Goal: Task Accomplishment & Management: Complete application form

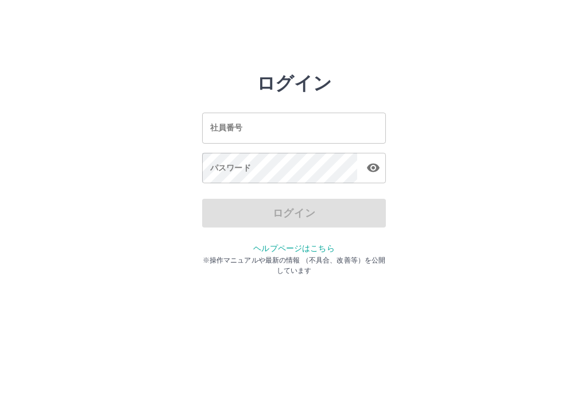
click at [249, 123] on input "社員番号" at bounding box center [294, 127] width 184 height 30
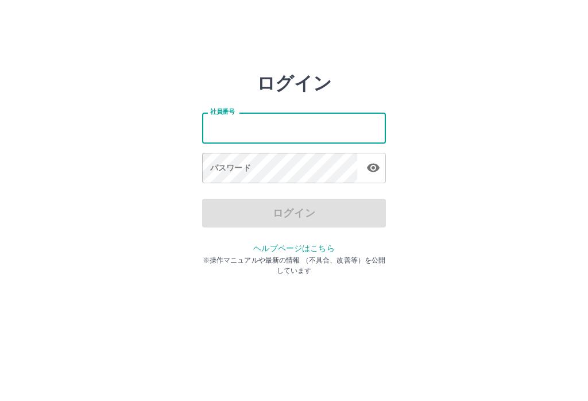
click at [235, 124] on input "社員番号" at bounding box center [294, 127] width 184 height 30
click at [235, 123] on input "社員番号" at bounding box center [294, 127] width 184 height 30
click at [238, 132] on input "社員番号" at bounding box center [294, 127] width 184 height 30
click at [238, 131] on input "社員番号" at bounding box center [294, 127] width 184 height 30
click at [271, 106] on div "社員番号 社員番号 パスワード パスワード" at bounding box center [294, 146] width 184 height 104
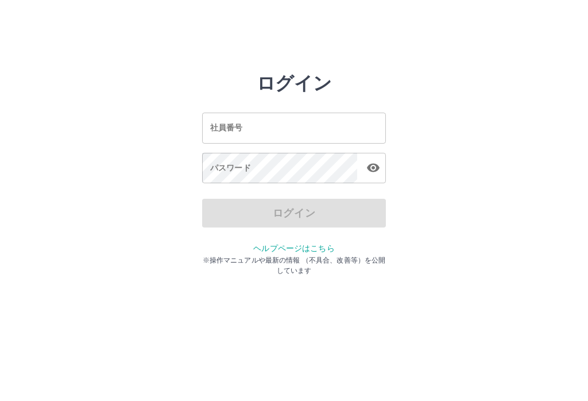
click at [271, 106] on div "社員番号 社員番号 パスワード パスワード" at bounding box center [294, 146] width 184 height 104
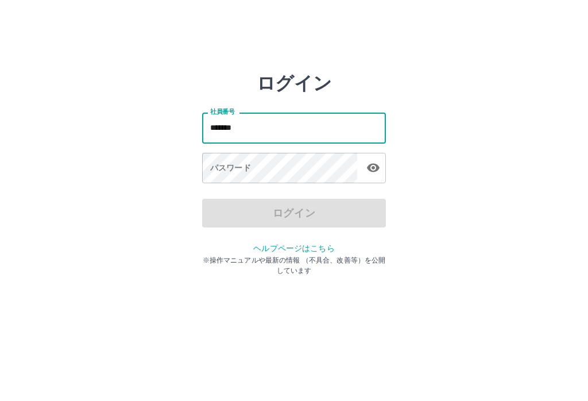
type input "*******"
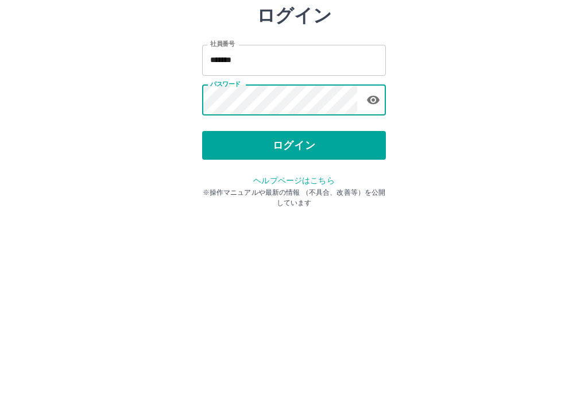
click at [317, 199] on button "ログイン" at bounding box center [294, 213] width 184 height 29
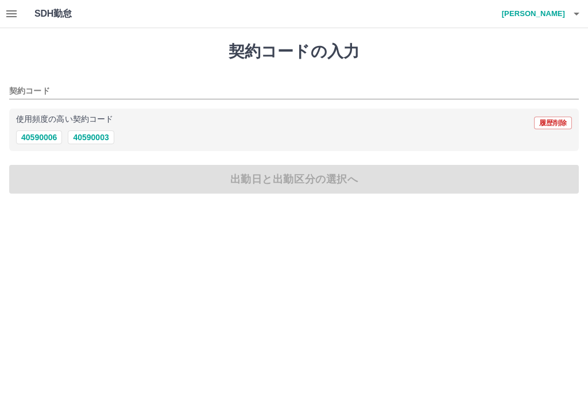
click at [34, 150] on div "使用頻度の高い契約コード 履歴削除 40590006 40590003" at bounding box center [293, 129] width 569 height 43
click at [47, 139] on button "40590006" at bounding box center [39, 137] width 46 height 14
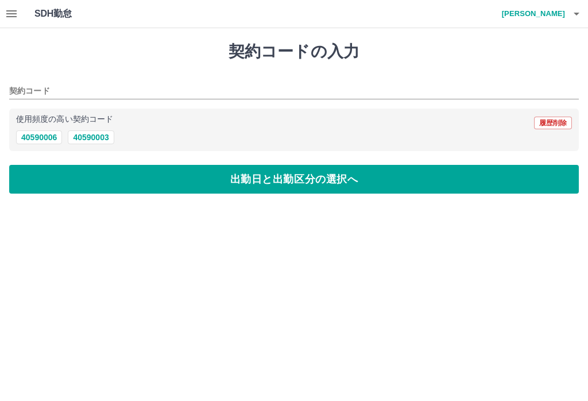
type input "********"
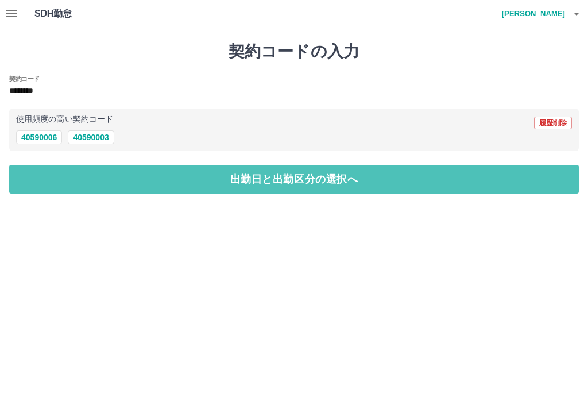
click at [310, 169] on button "出勤日と出勤区分の選択へ" at bounding box center [293, 179] width 569 height 29
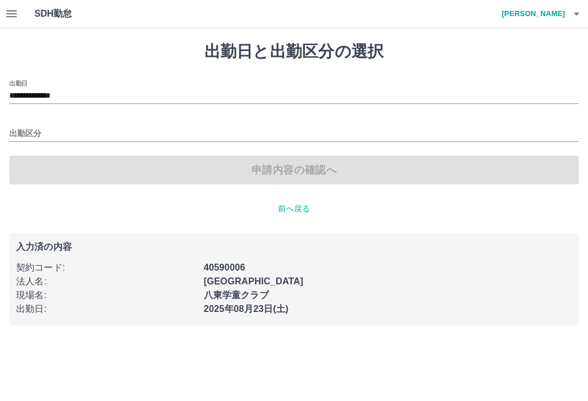
click at [53, 133] on input "出勤区分" at bounding box center [293, 134] width 569 height 14
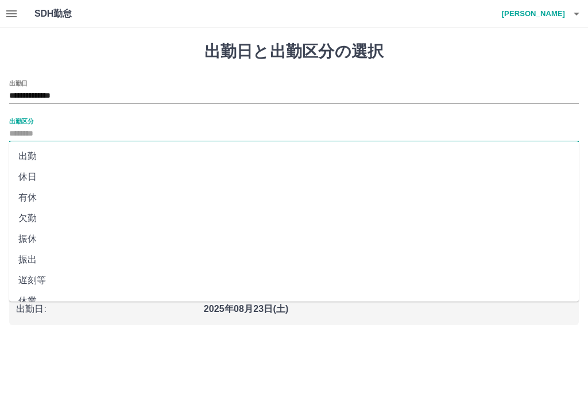
click at [43, 148] on li "出勤" at bounding box center [293, 156] width 569 height 21
type input "**"
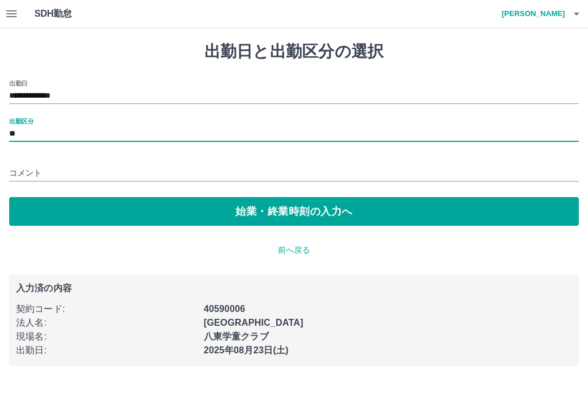
click at [265, 205] on button "始業・終業時刻の入力へ" at bounding box center [293, 211] width 569 height 29
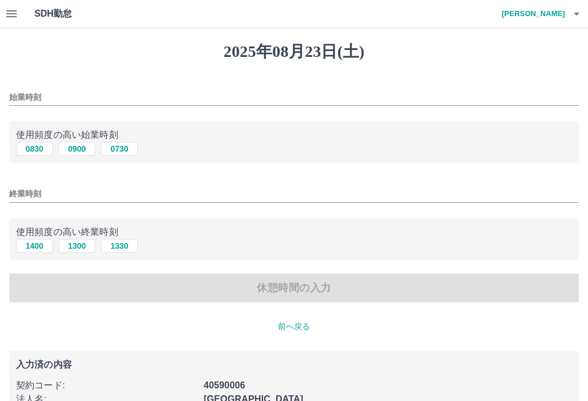
click at [62, 89] on input "始業時刻" at bounding box center [293, 97] width 569 height 17
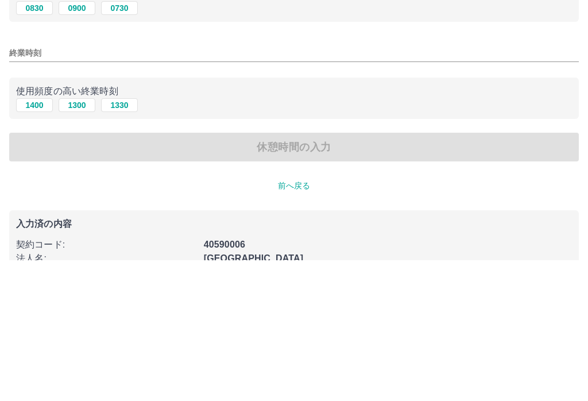
type input "****"
click at [68, 185] on input "終業時刻" at bounding box center [293, 193] width 569 height 17
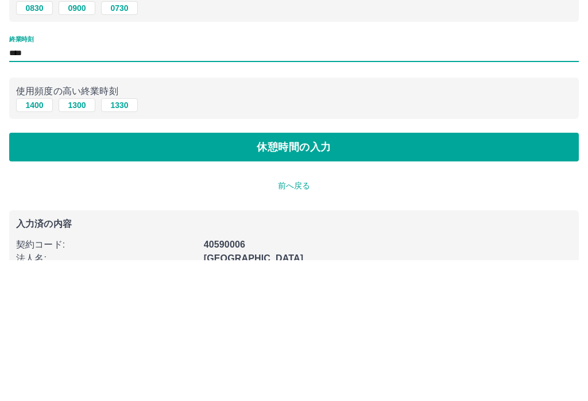
type input "****"
click at [314, 273] on button "休憩時間の入力" at bounding box center [293, 287] width 569 height 29
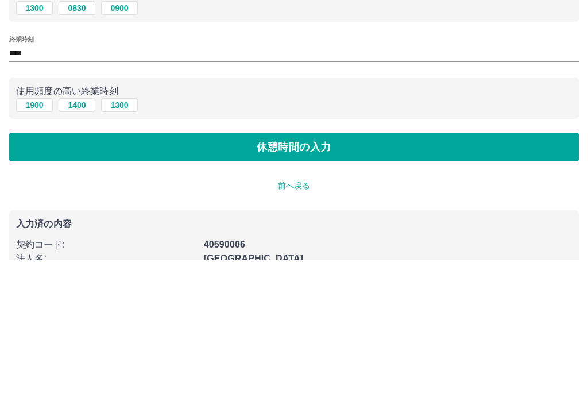
scroll to position [53, 0]
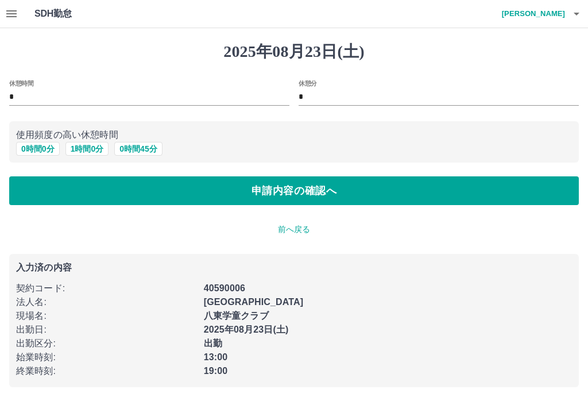
click at [310, 191] on button "申請内容の確認へ" at bounding box center [293, 190] width 569 height 29
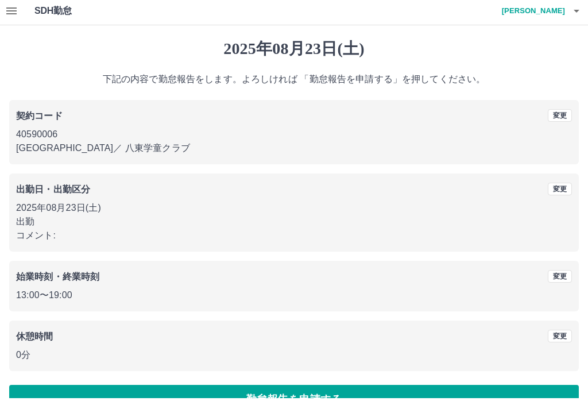
scroll to position [11, 0]
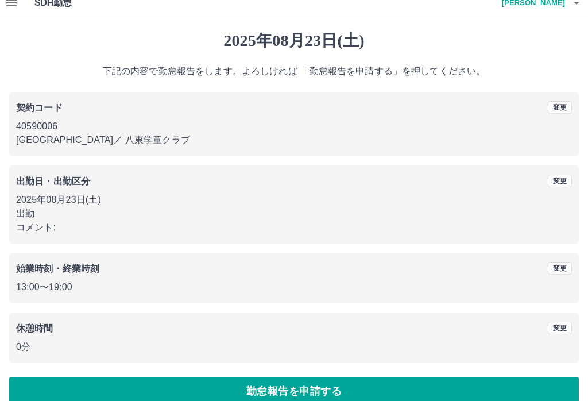
click at [278, 391] on button "勤怠報告を申請する" at bounding box center [293, 390] width 569 height 29
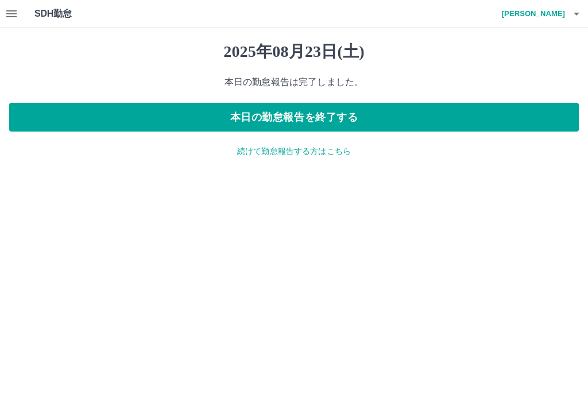
click at [344, 113] on button "本日の勤怠報告を終了する" at bounding box center [293, 117] width 569 height 29
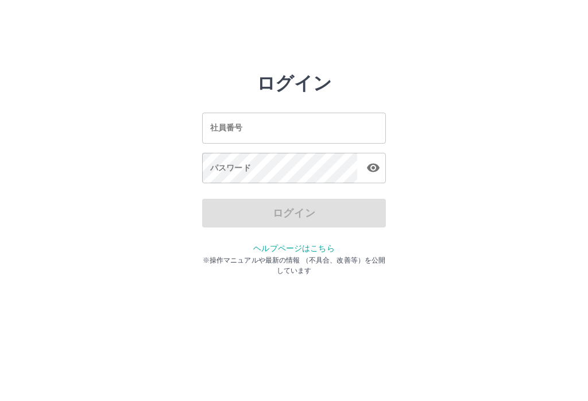
click at [11, 213] on div "ログイン 社員番号 社員番号 パスワード パスワード ログイン ヘルプページはこちら ※操作マニュアルや最新の情報 （不具合、改善等）を公開しています" at bounding box center [294, 164] width 588 height 184
